Goal: Transaction & Acquisition: Purchase product/service

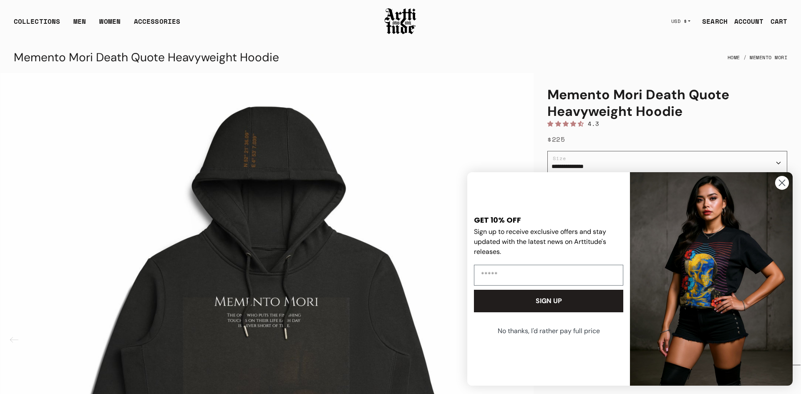
click at [785, 180] on icon "Close dialog" at bounding box center [782, 183] width 6 height 6
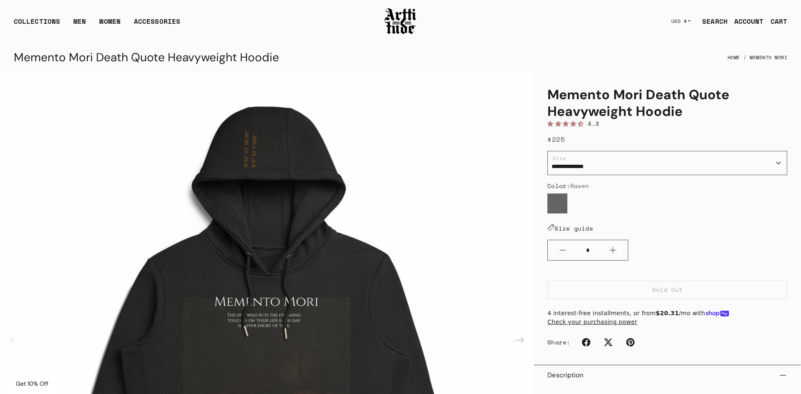
click at [384, 24] on img at bounding box center [400, 21] width 33 height 28
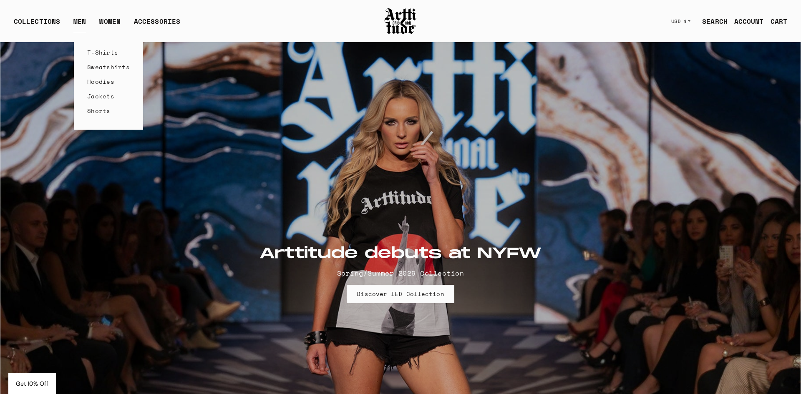
click at [94, 53] on link "T-Shirts" at bounding box center [108, 52] width 43 height 15
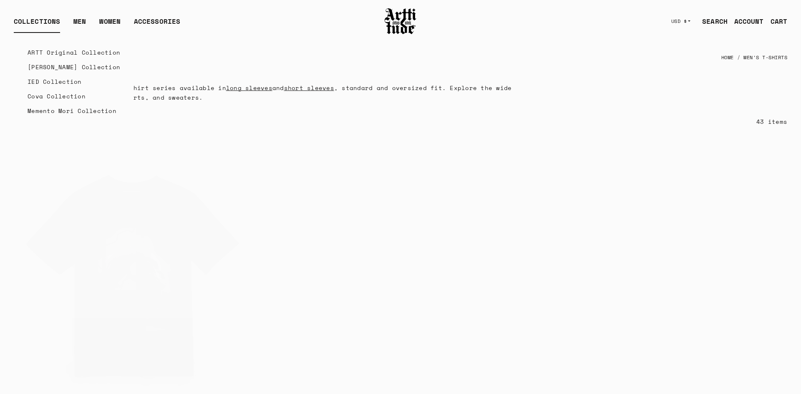
click at [53, 20] on div "COLLECTIONS" at bounding box center [37, 24] width 46 height 17
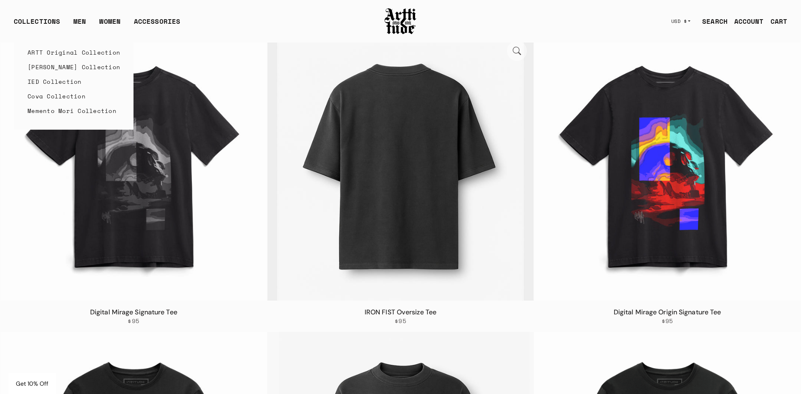
scroll to position [140, 0]
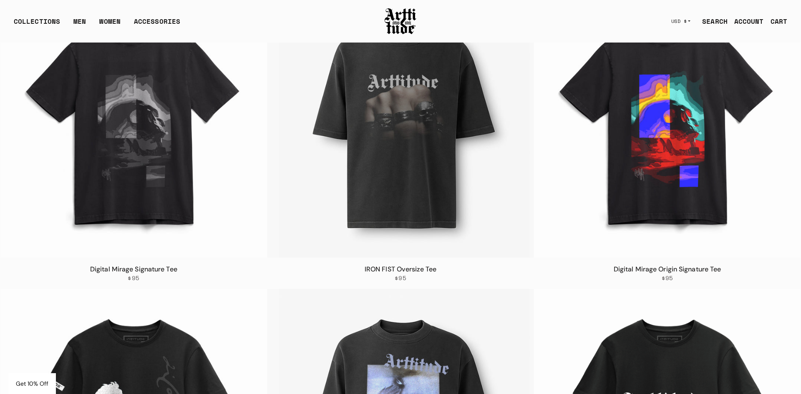
click at [459, 287] on div "IRON FIST Oversize Tee $95" at bounding box center [400, 273] width 267 height 31
click at [442, 268] on h3 "IRON FIST Oversize Tee" at bounding box center [400, 269] width 253 height 10
click at [421, 268] on link "IRON FIST Oversize Tee" at bounding box center [401, 269] width 72 height 9
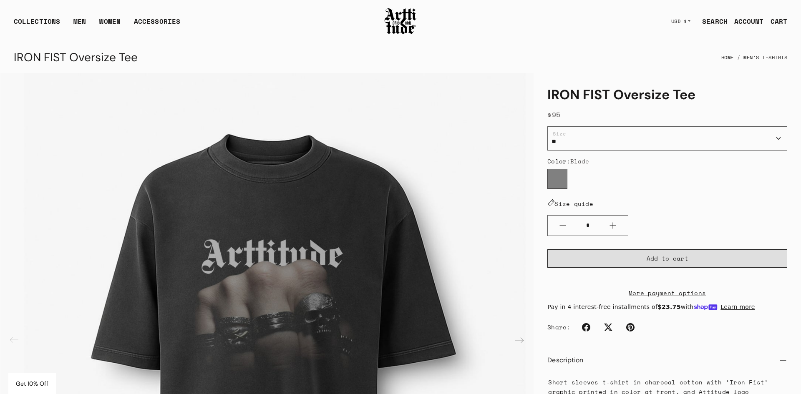
click at [640, 252] on button "Add to cart" at bounding box center [667, 258] width 240 height 18
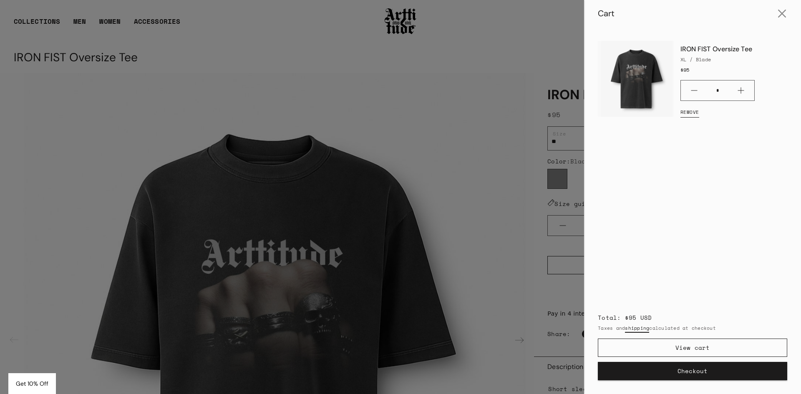
click at [673, 369] on button "Checkout" at bounding box center [692, 371] width 189 height 18
